Goal: Transaction & Acquisition: Subscribe to service/newsletter

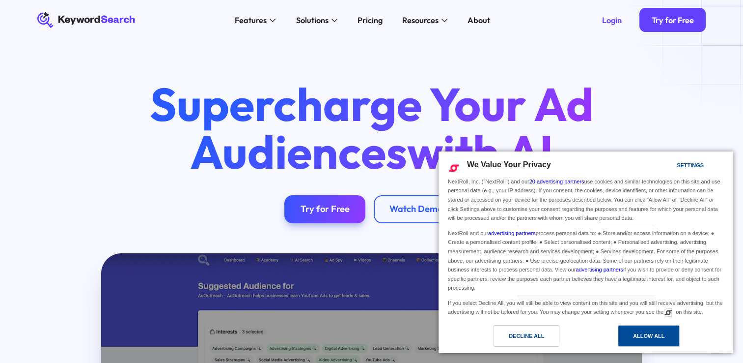
click at [655, 335] on div "Allow All" at bounding box center [648, 335] width 31 height 11
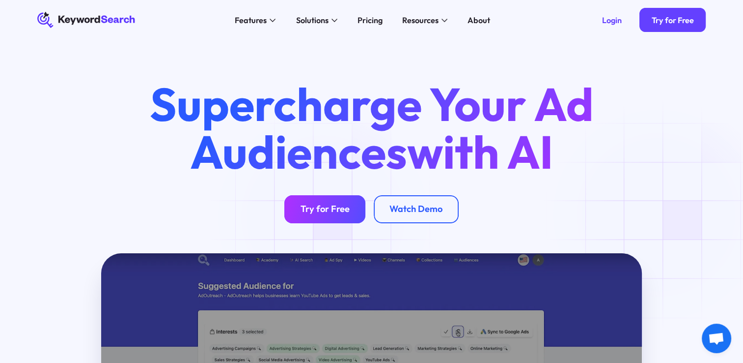
click at [326, 217] on link "Try for Free" at bounding box center [324, 209] width 81 height 28
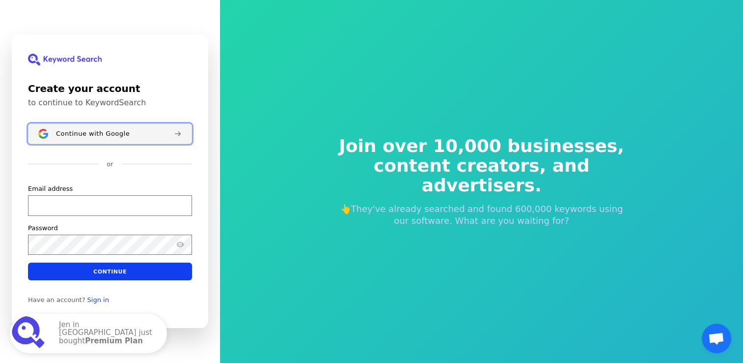
click at [98, 136] on span "Continue with Google" at bounding box center [93, 134] width 74 height 8
